Goal: Transaction & Acquisition: Obtain resource

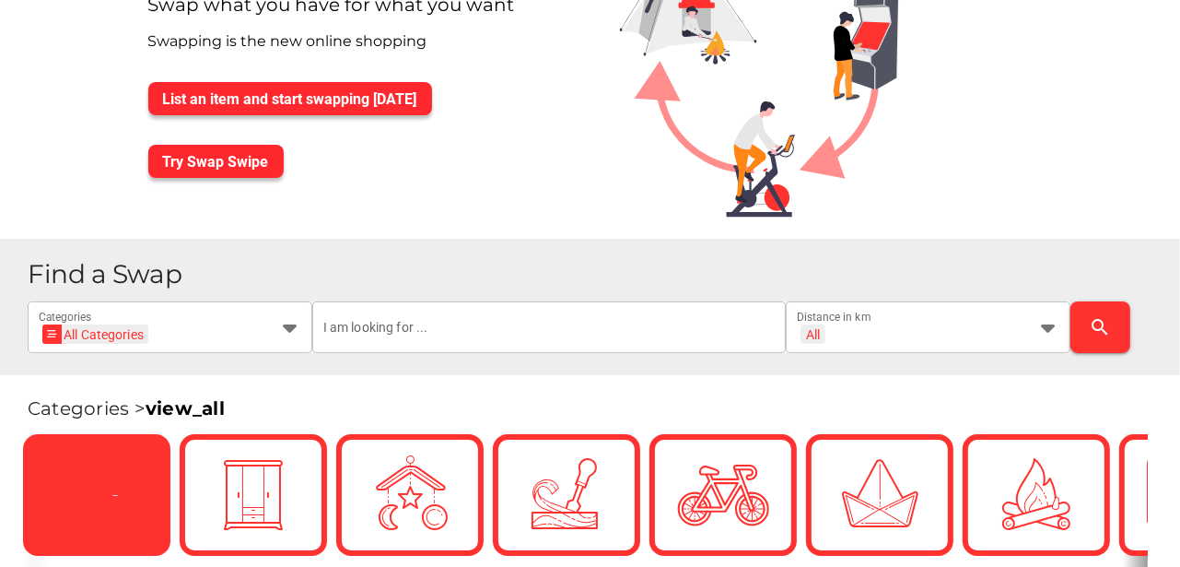
scroll to position [184, 0]
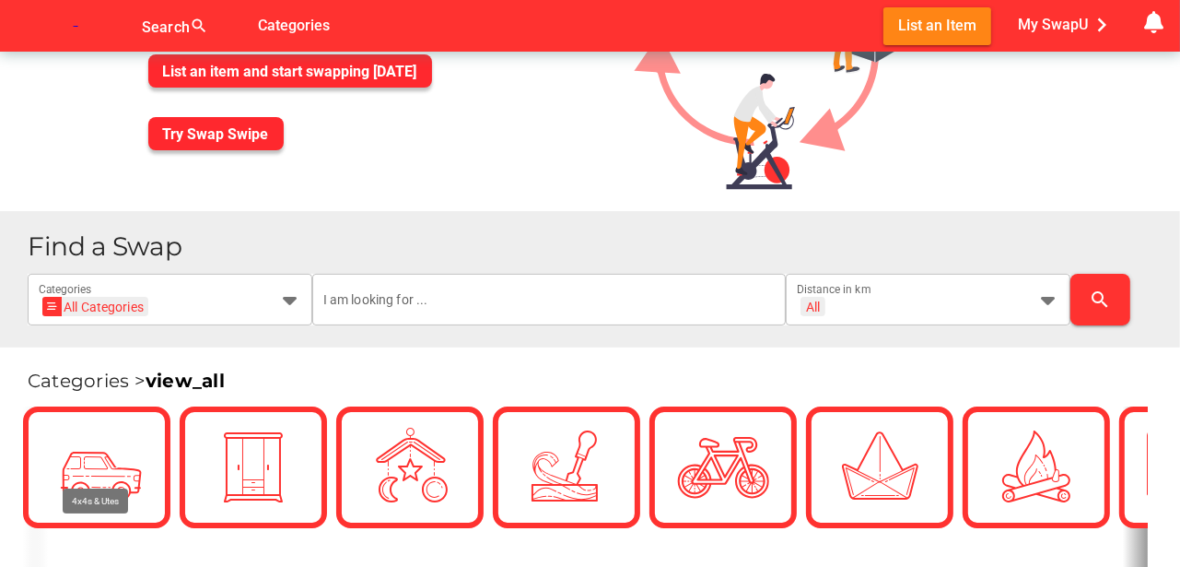
click at [288, 243] on h1 "Find a Swap" at bounding box center [597, 246] width 1138 height 27
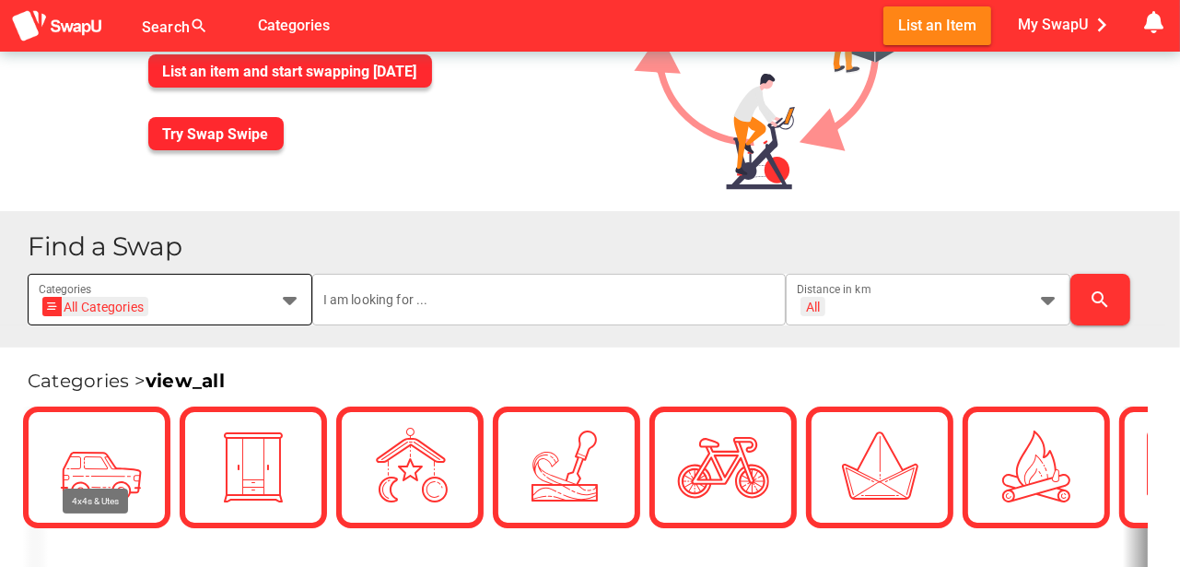
click at [301, 303] on div "All Categories All Categories Categories" at bounding box center [170, 300] width 285 height 52
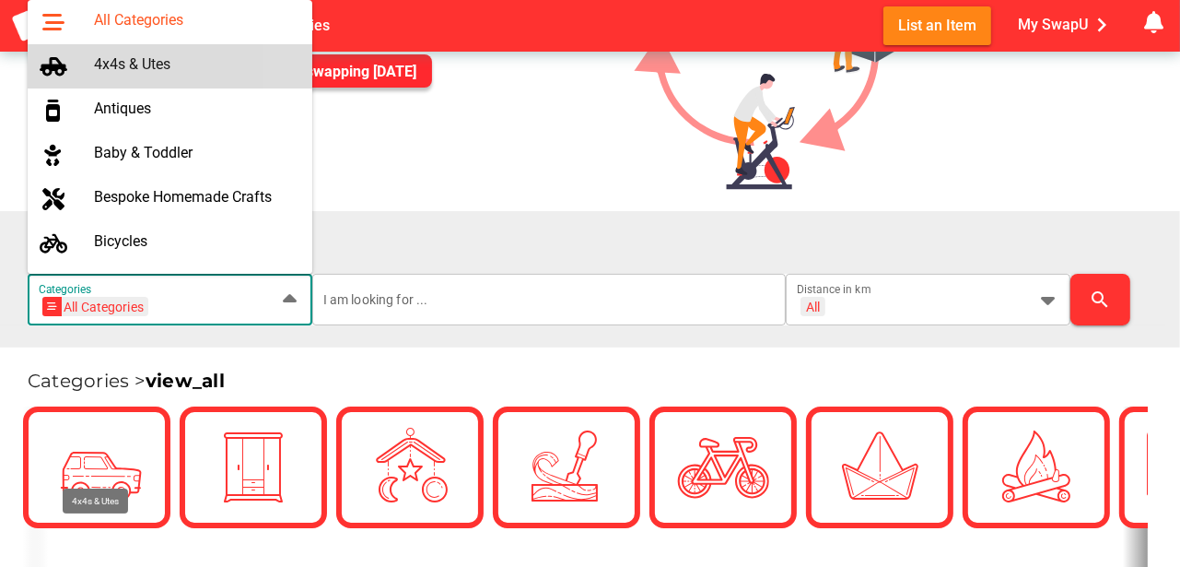
click at [167, 63] on div "4x4s & Utes" at bounding box center [196, 64] width 204 height 18
type input "4x4s & Utes"
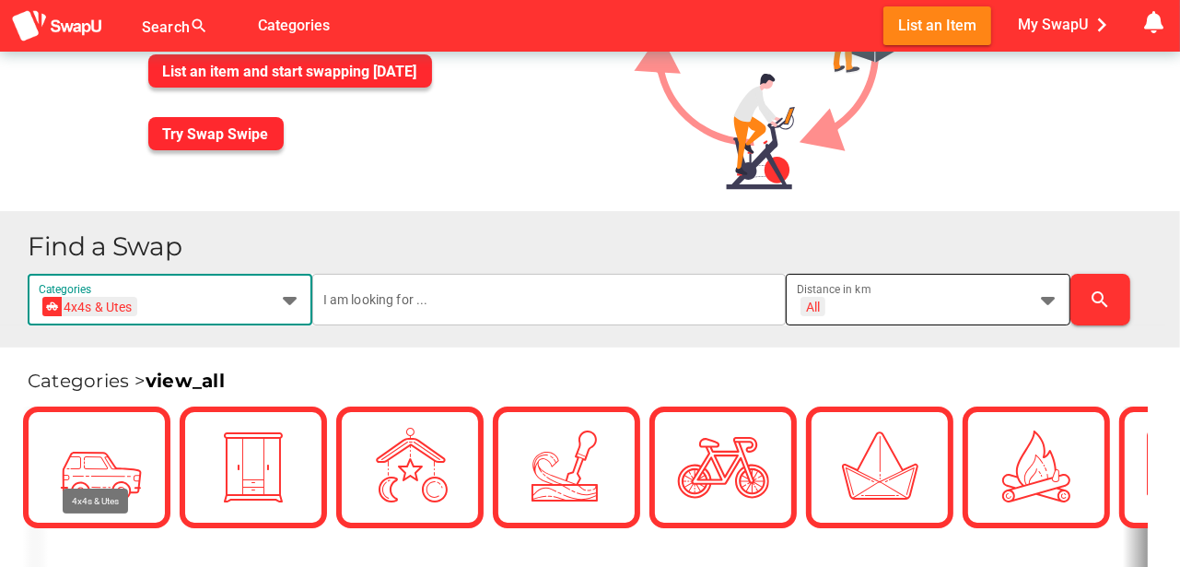
click at [1045, 299] on icon at bounding box center [1049, 299] width 22 height 22
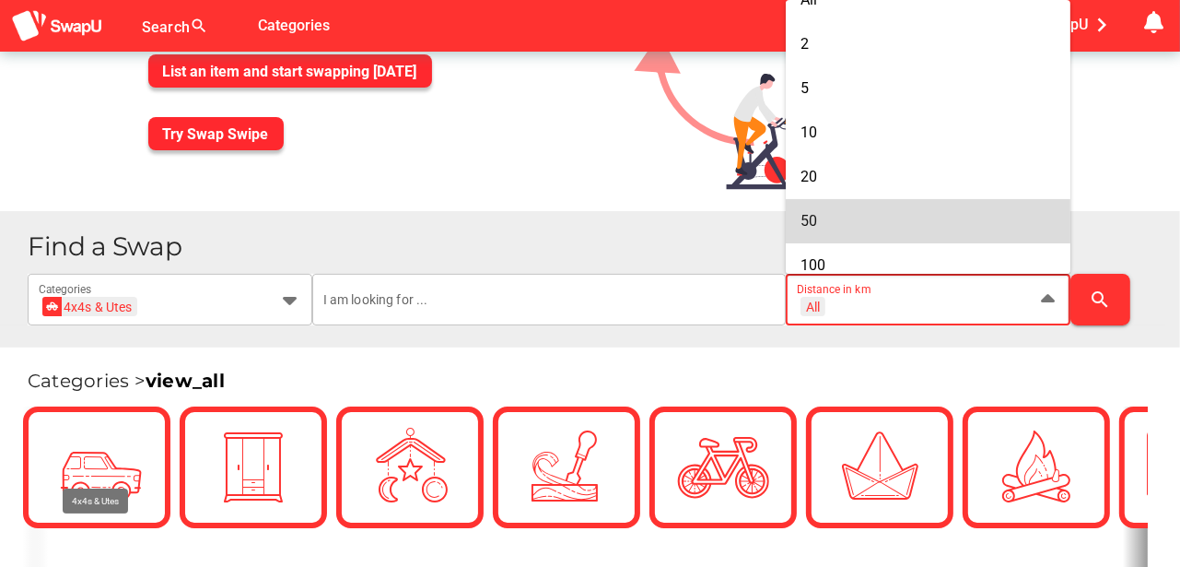
scroll to position [124, 0]
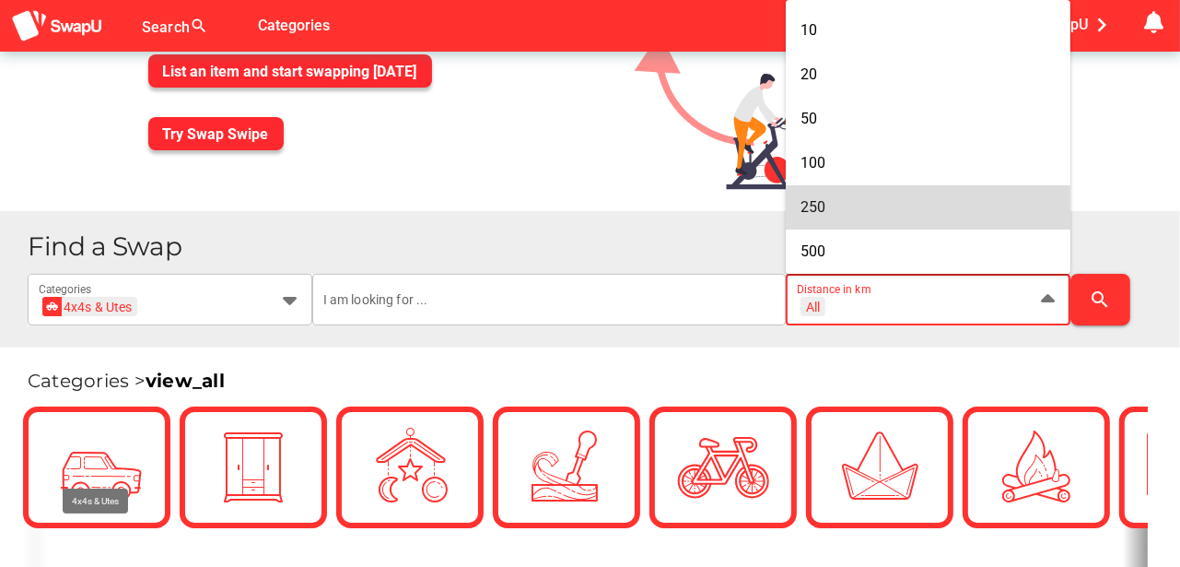
click at [833, 207] on div "250" at bounding box center [928, 207] width 255 height 18
type input "+ 250 km"
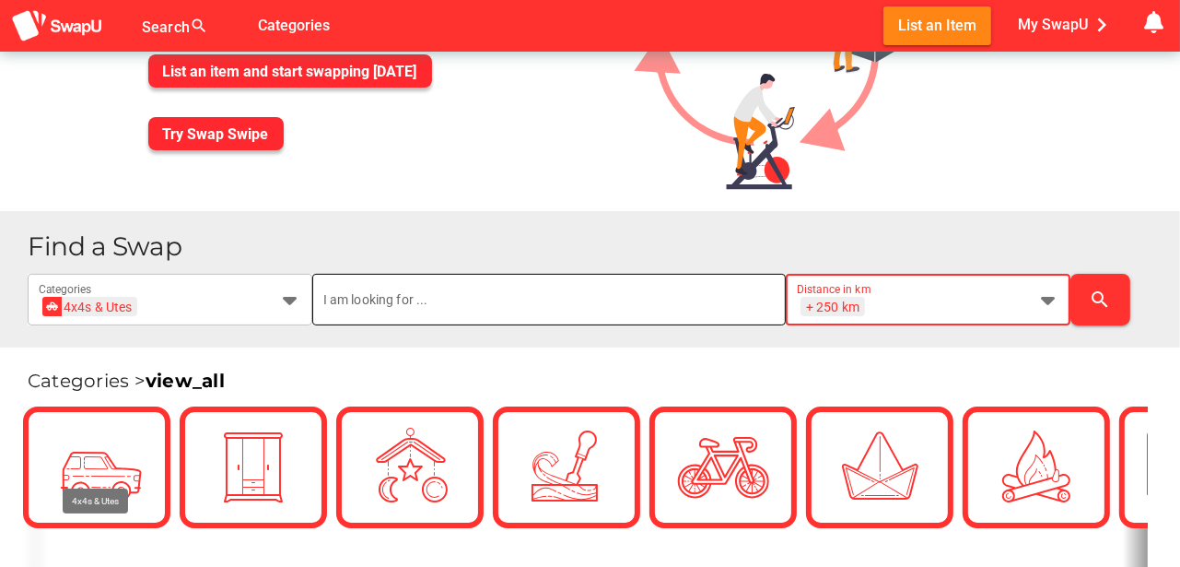
click at [442, 297] on input "text" at bounding box center [549, 300] width 452 height 52
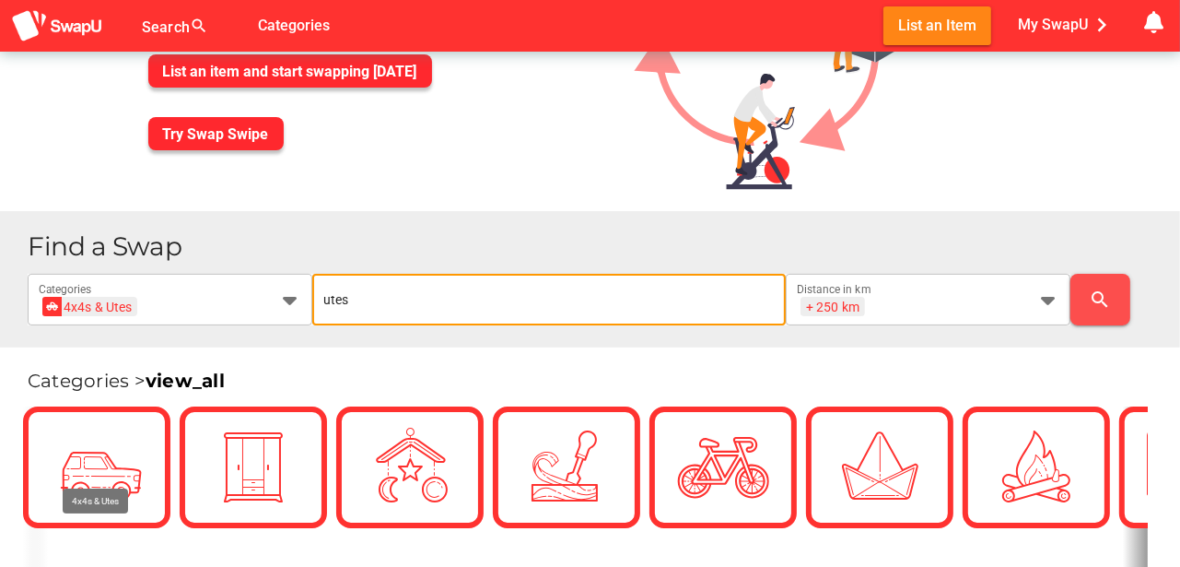
type input "utes"
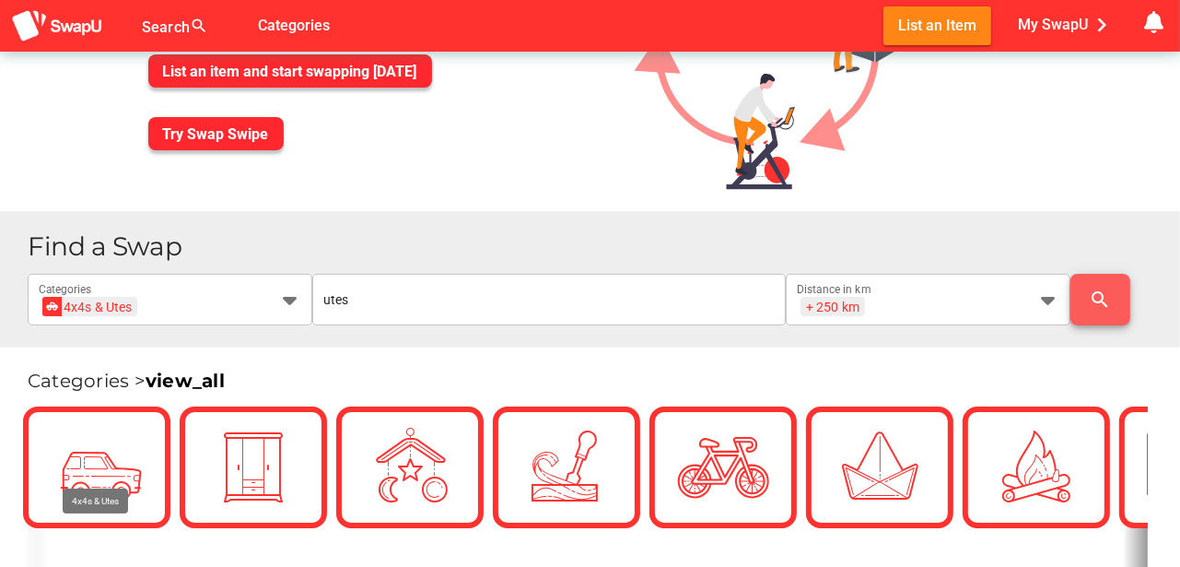
click at [1095, 296] on icon "search" at bounding box center [1101, 299] width 22 height 22
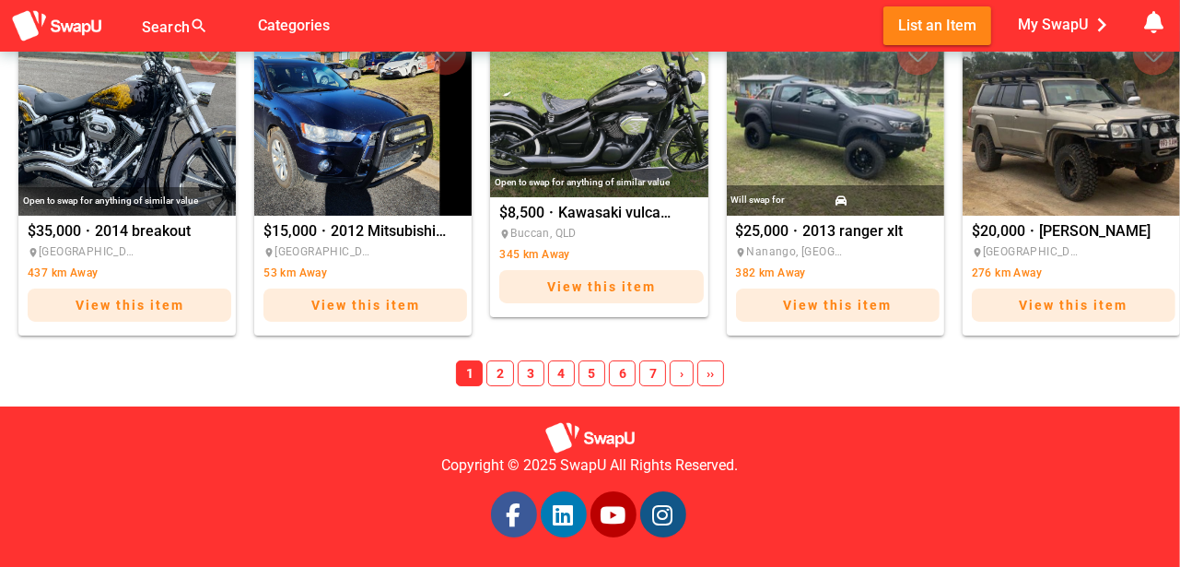
scroll to position [1521, 0]
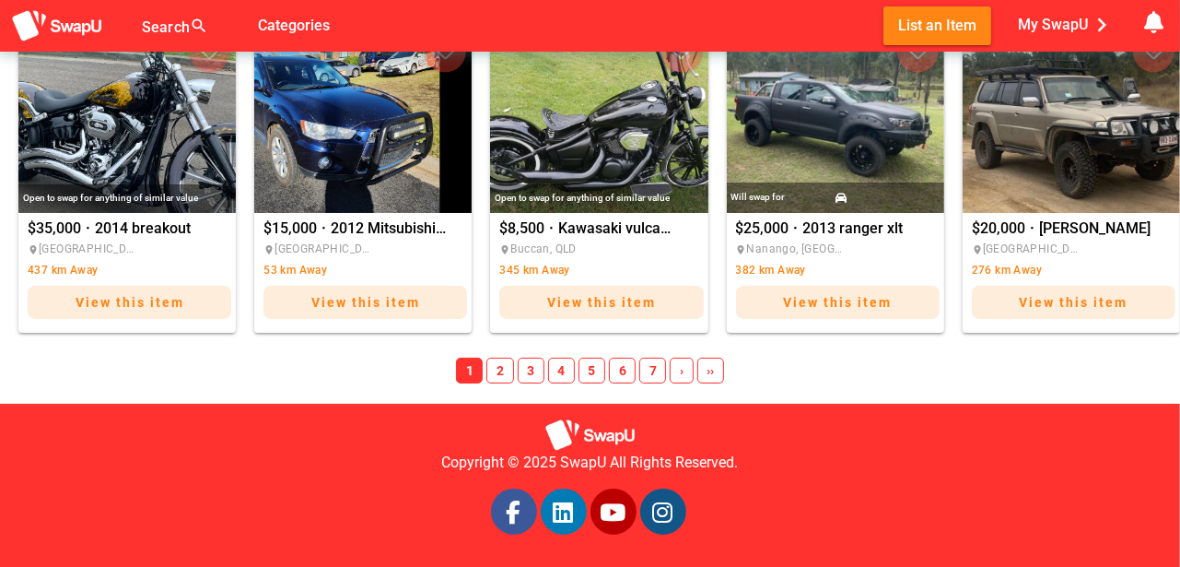
click at [503, 371] on span "2" at bounding box center [500, 371] width 27 height 26
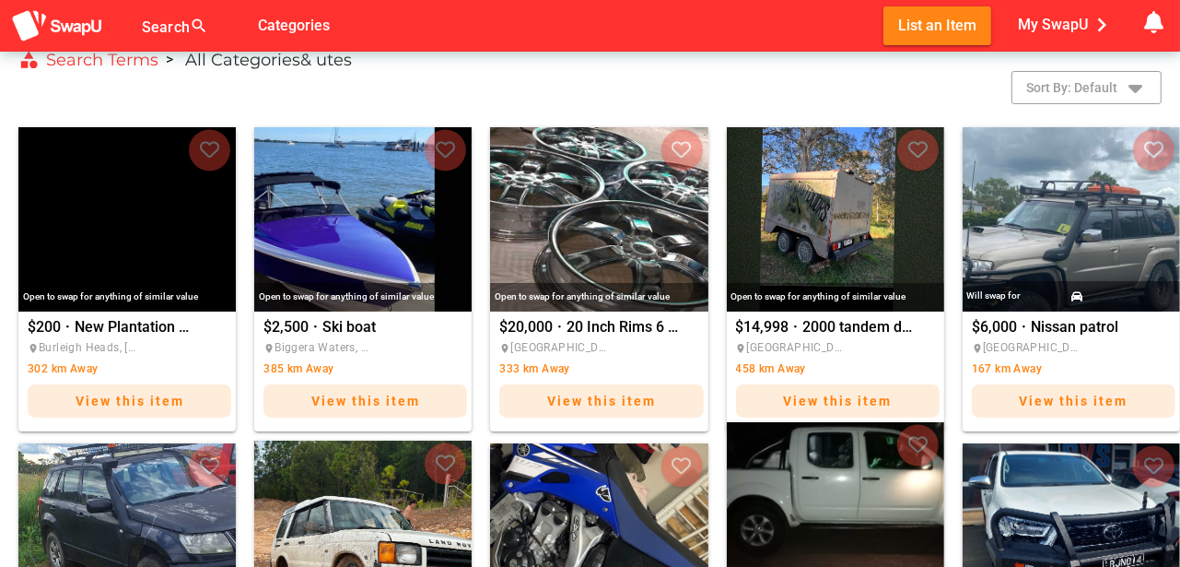
scroll to position [476, 0]
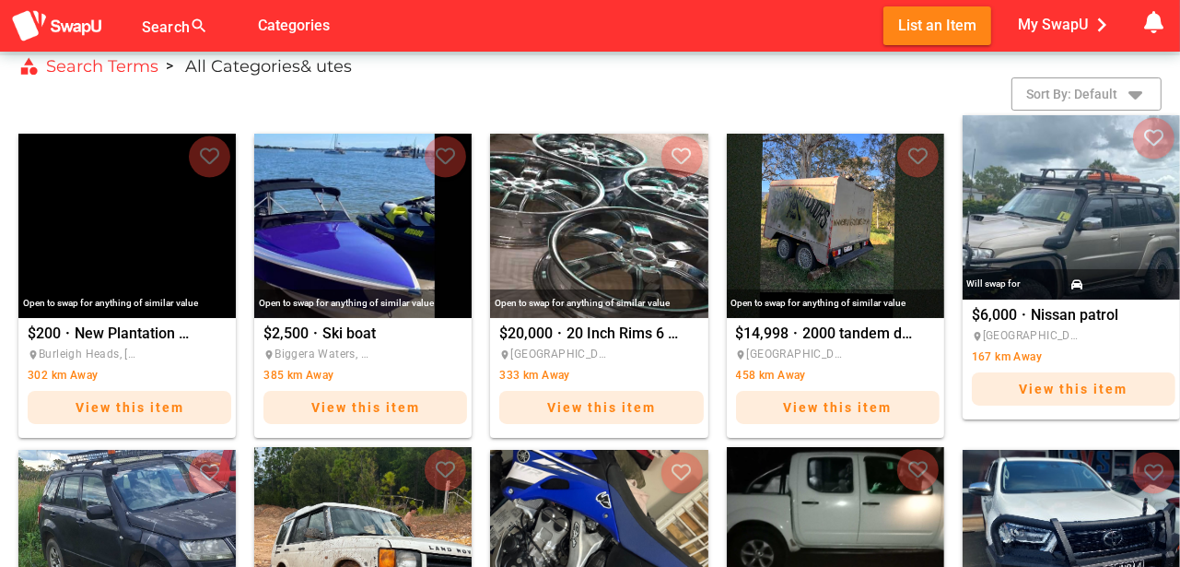
click at [1057, 189] on img "Nissan patrol" at bounding box center [1071, 207] width 217 height 184
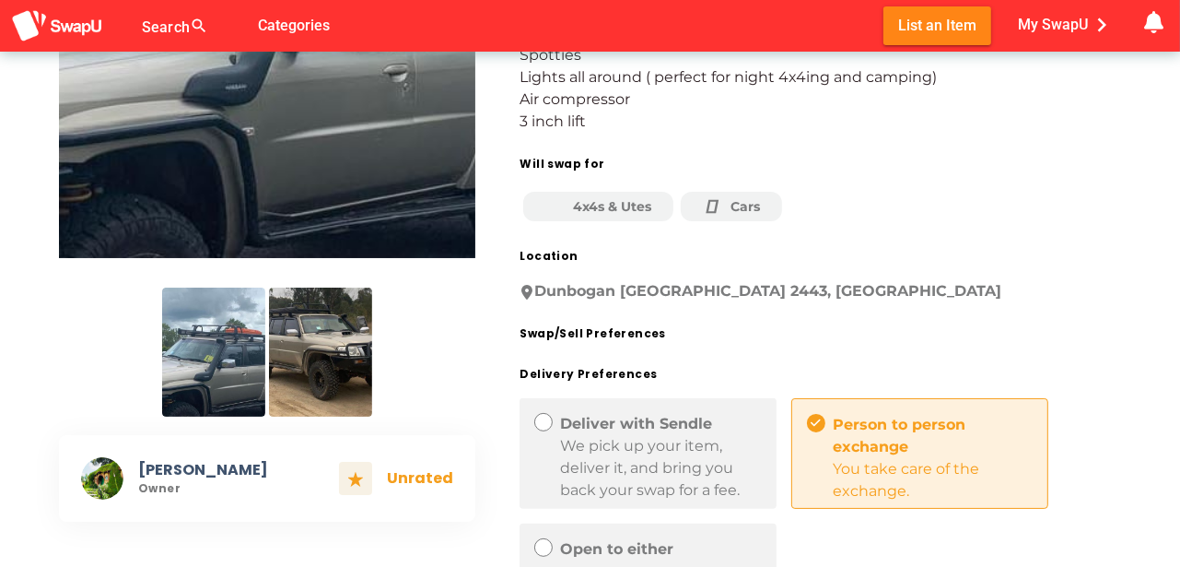
scroll to position [369, 0]
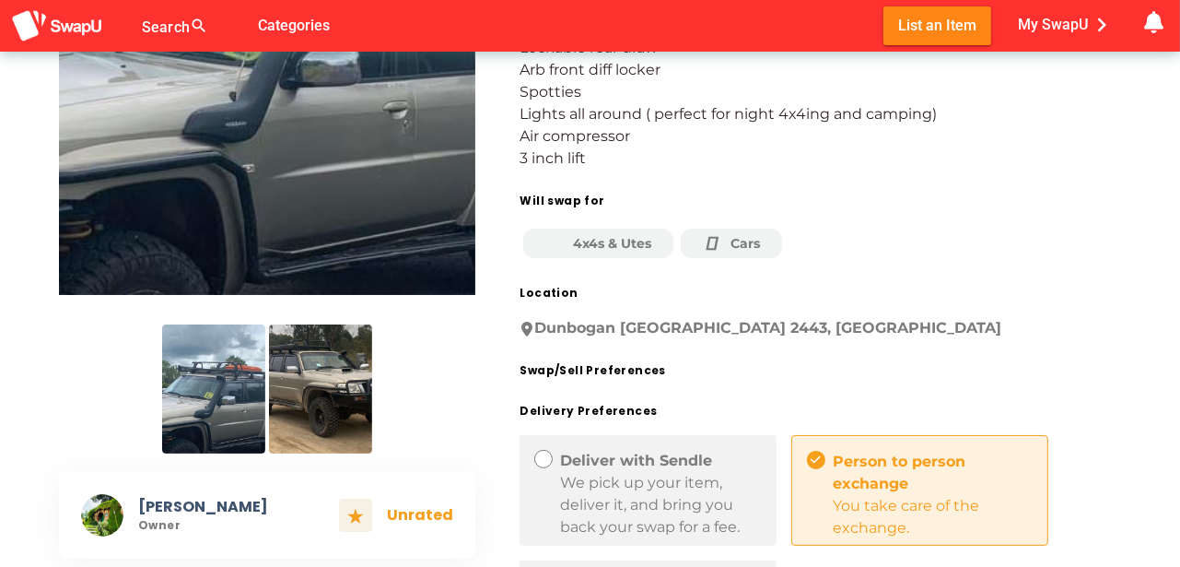
click at [337, 411] on img at bounding box center [320, 388] width 103 height 129
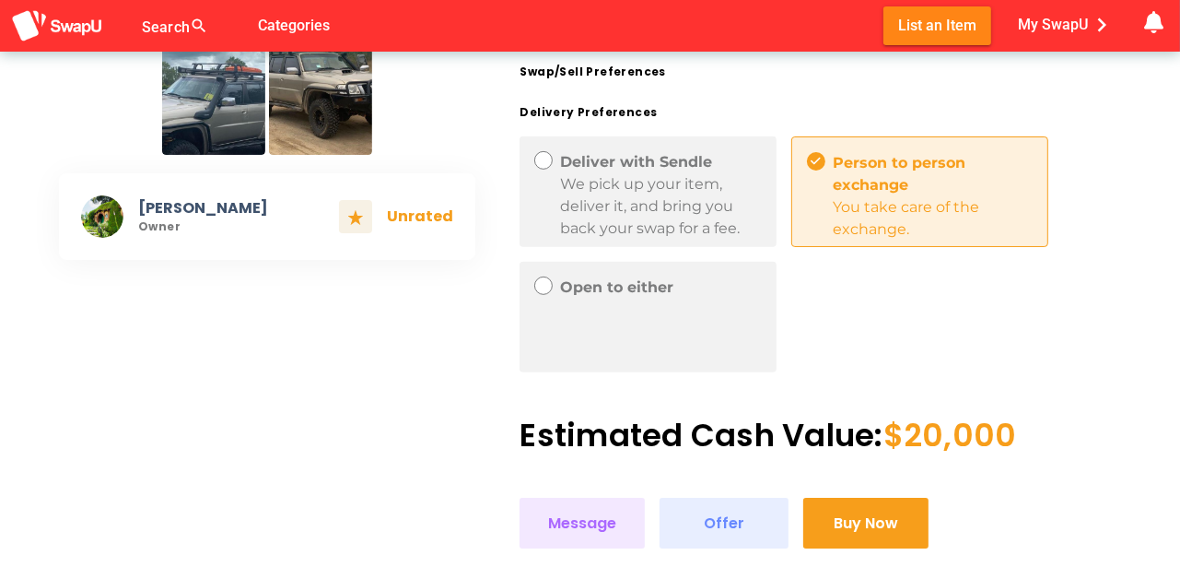
scroll to position [675, 0]
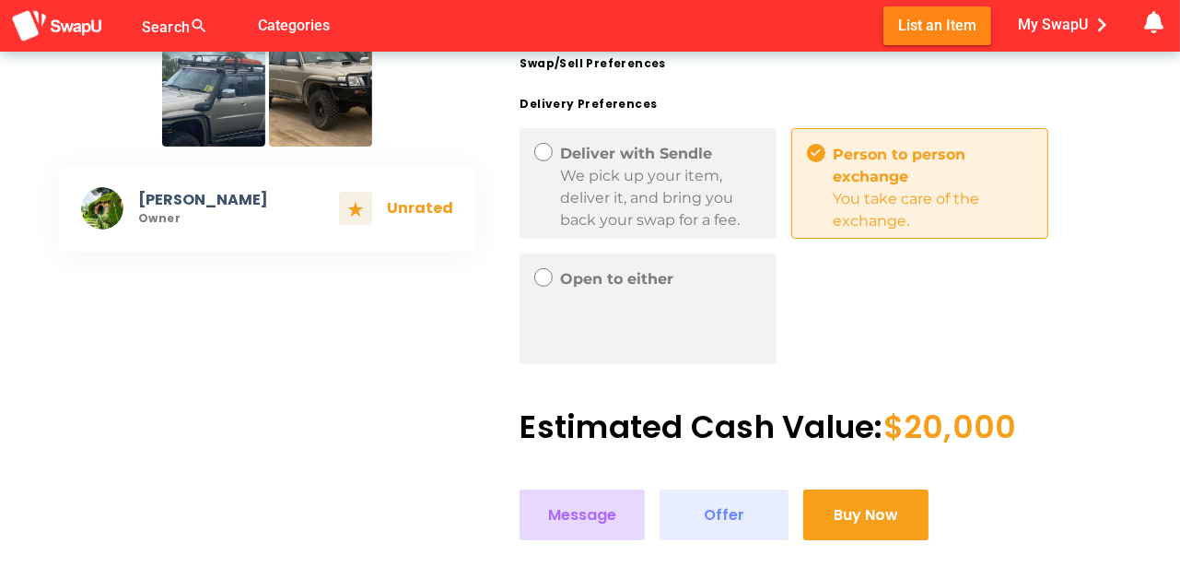
click at [570, 515] on span "Message" at bounding box center [582, 514] width 68 height 25
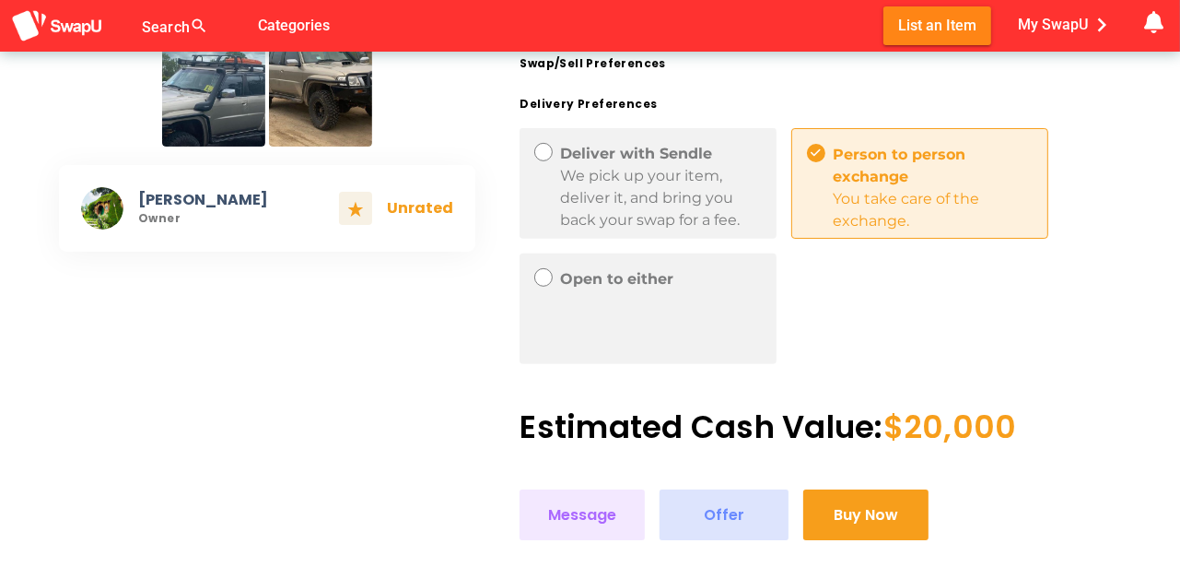
click at [728, 507] on span "Offer" at bounding box center [724, 514] width 41 height 25
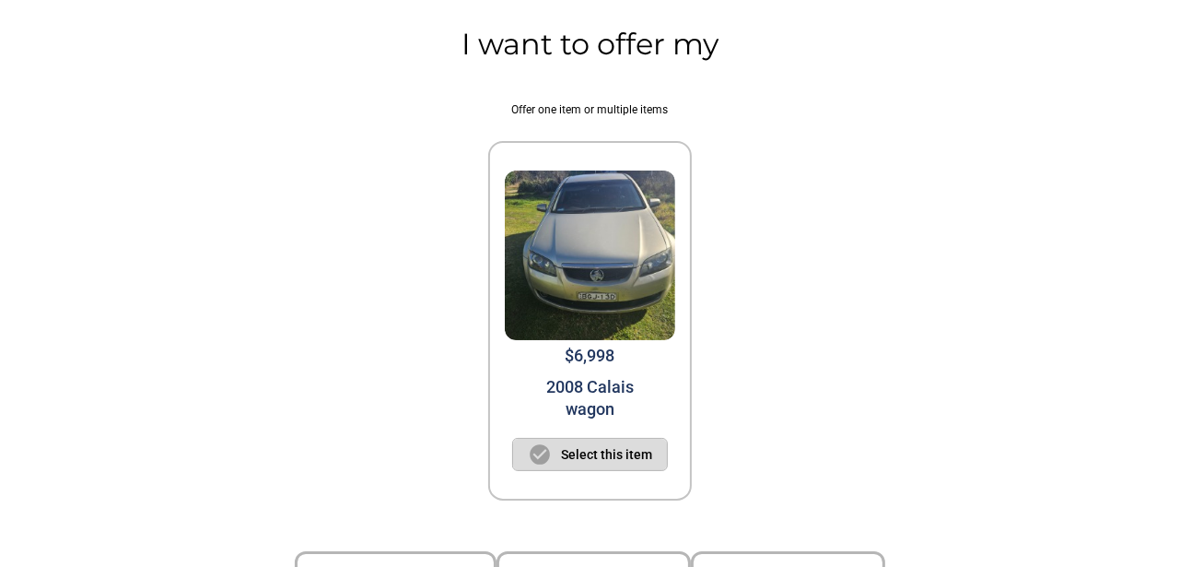
click at [612, 451] on span "Select this item" at bounding box center [606, 454] width 91 height 22
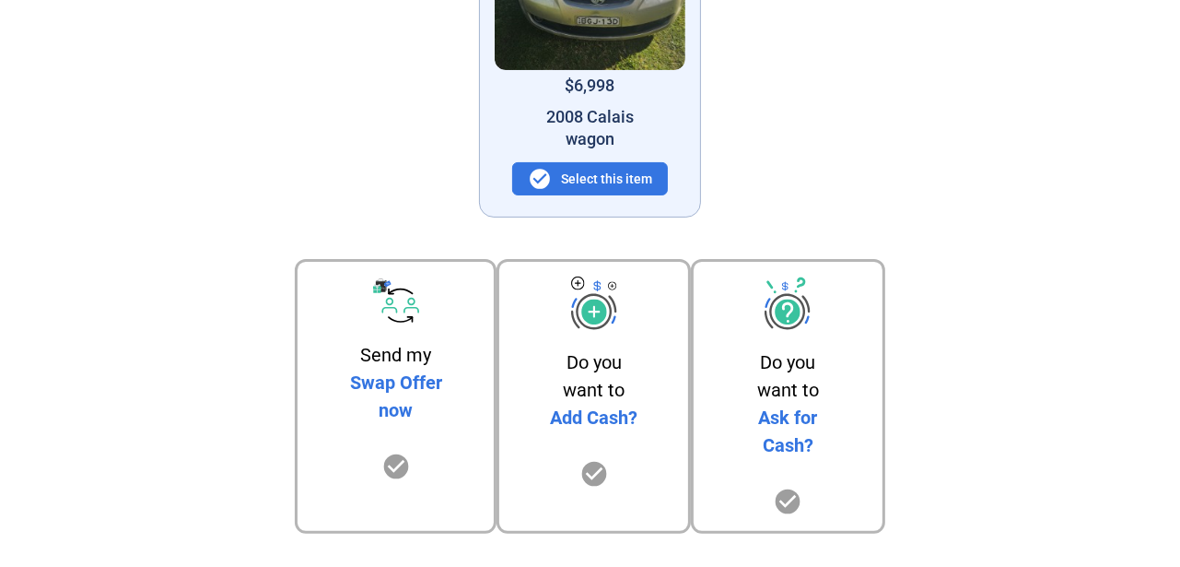
scroll to position [276, 0]
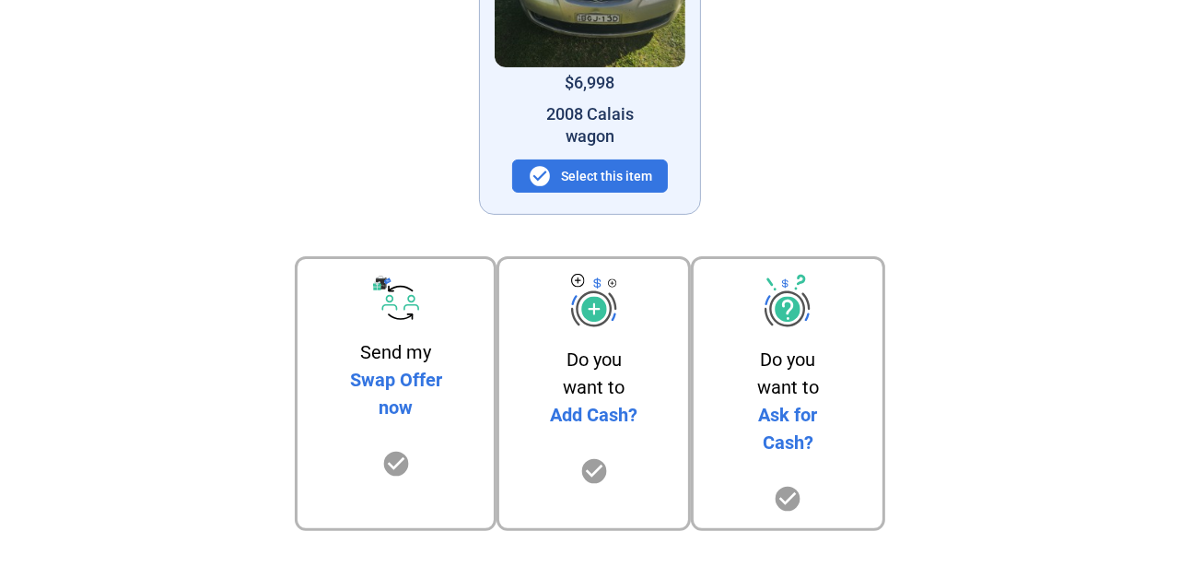
click at [595, 475] on icon "check_circle" at bounding box center [594, 470] width 29 height 29
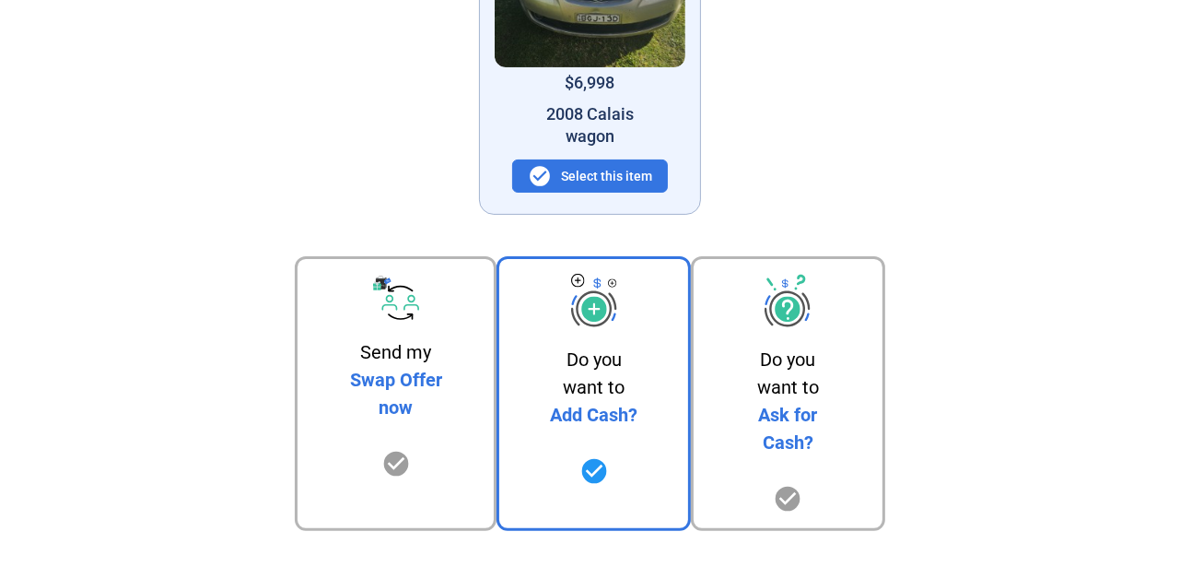
click at [598, 473] on icon "check_circle" at bounding box center [594, 470] width 29 height 29
click at [602, 469] on icon "check_circle" at bounding box center [594, 470] width 29 height 29
click at [590, 456] on icon "check_circle" at bounding box center [594, 470] width 29 height 29
click at [398, 457] on icon "check_circle" at bounding box center [396, 463] width 29 height 29
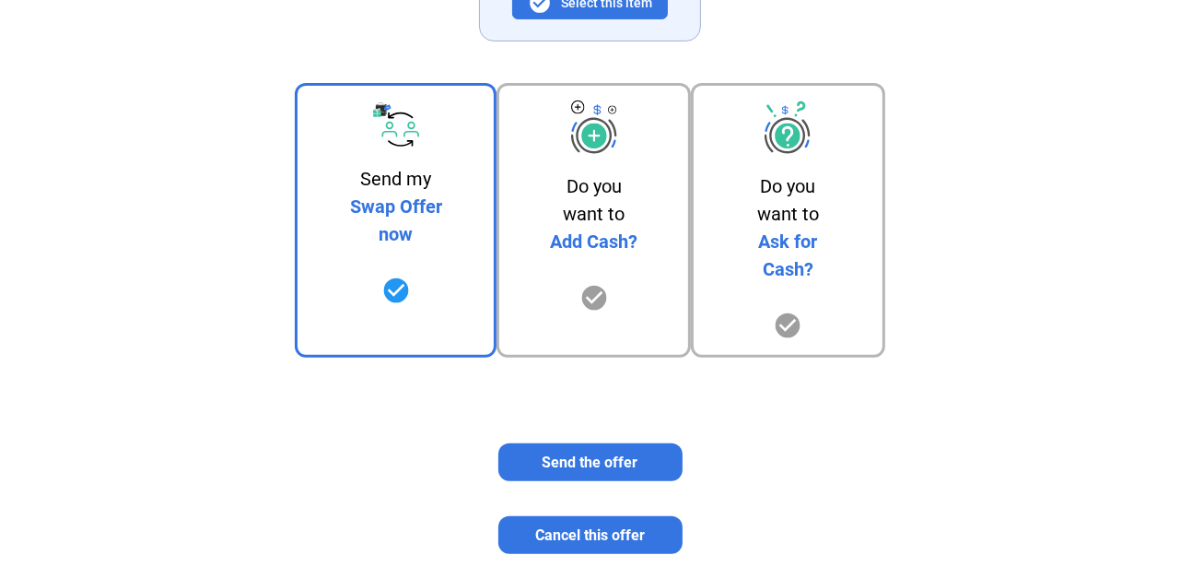
scroll to position [456, 0]
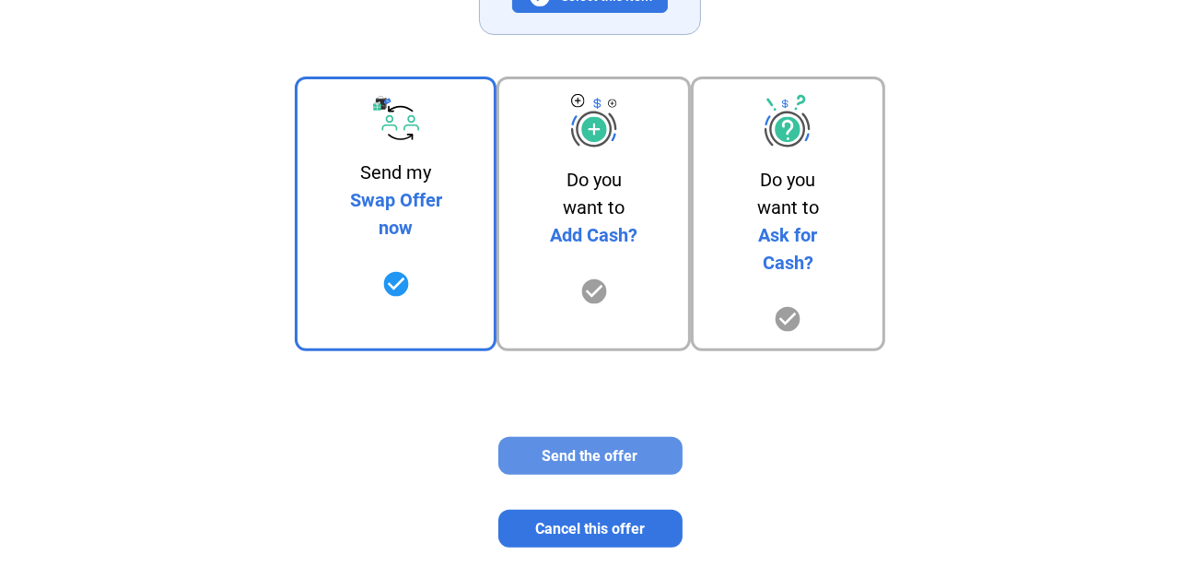
click at [604, 447] on span "Send the offer" at bounding box center [591, 456] width 96 height 18
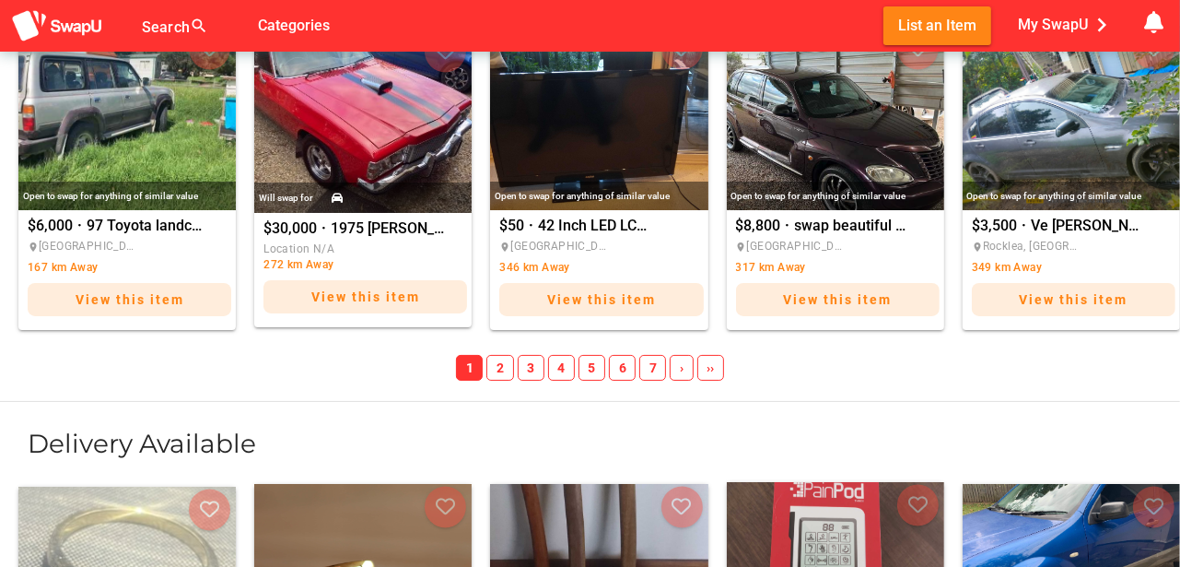
scroll to position [3624, 0]
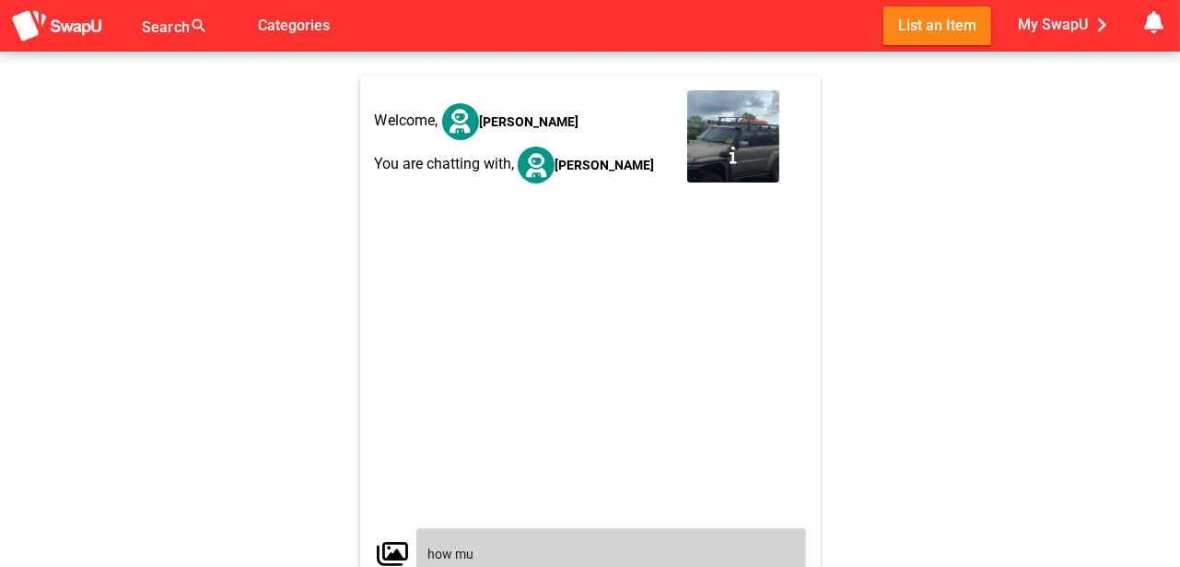
scroll to position [13, 0]
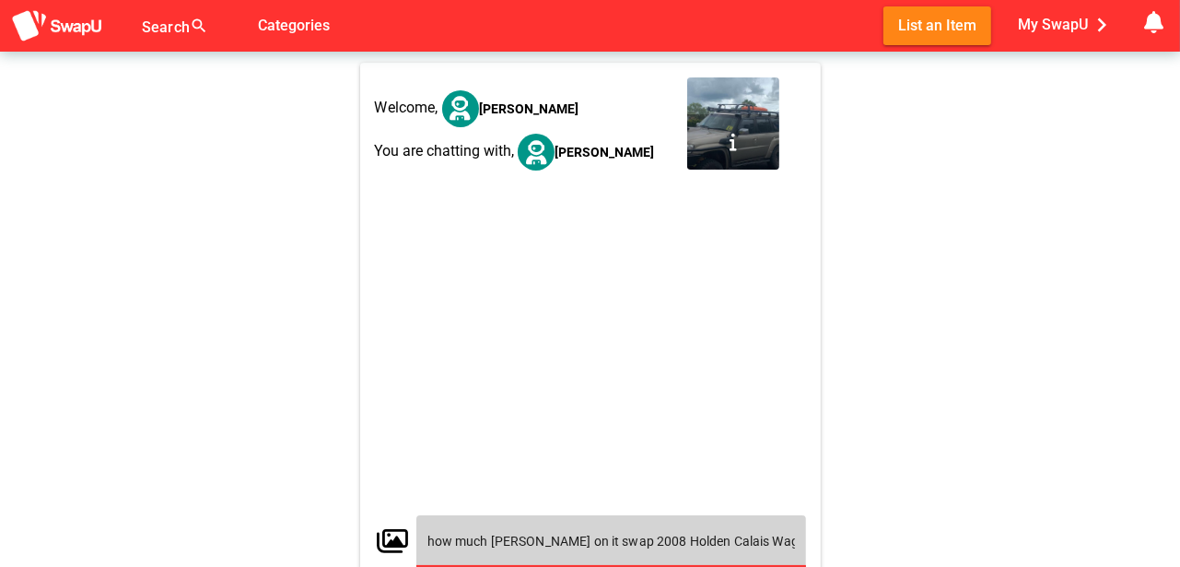
type input "how much [PERSON_NAME] on it swap 2008 Holden Calais Wagon auto v6"
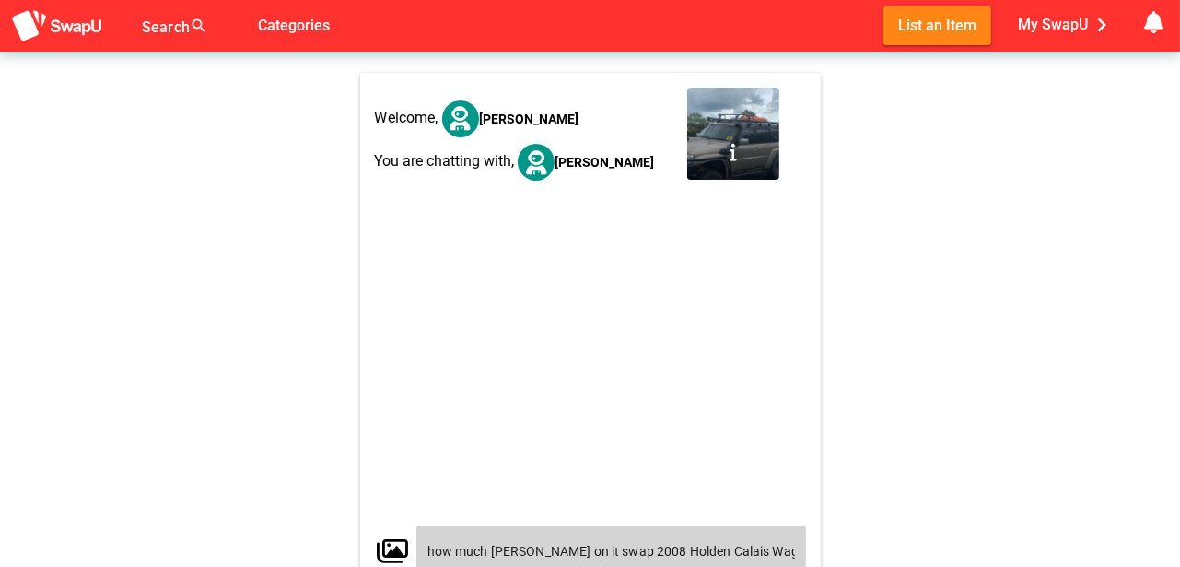
scroll to position [0, 0]
